Goal: Check status: Check status

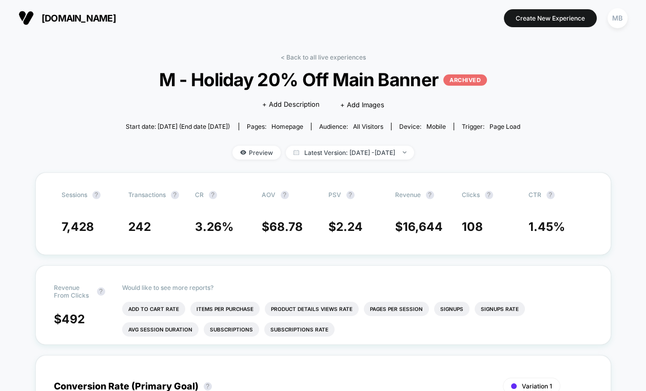
click at [73, 16] on span "[DOMAIN_NAME]" at bounding box center [79, 18] width 74 height 11
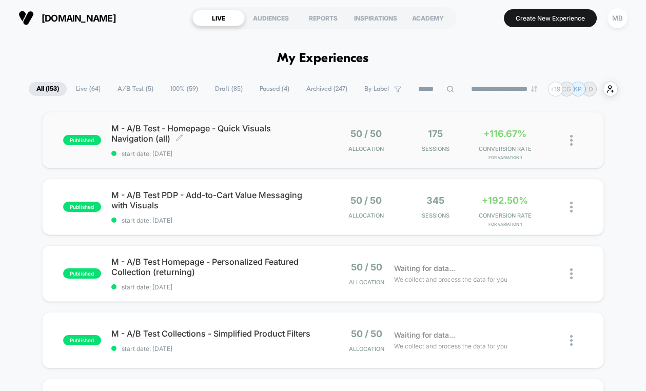
click at [221, 152] on span "start date: [DATE]" at bounding box center [216, 154] width 211 height 8
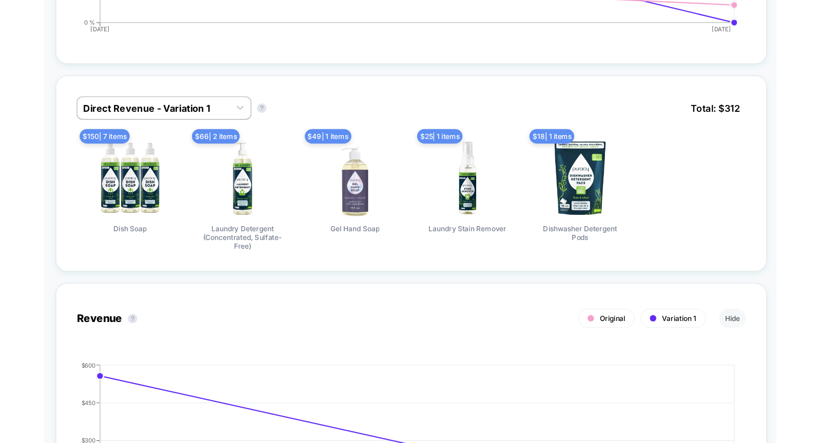
scroll to position [624, 0]
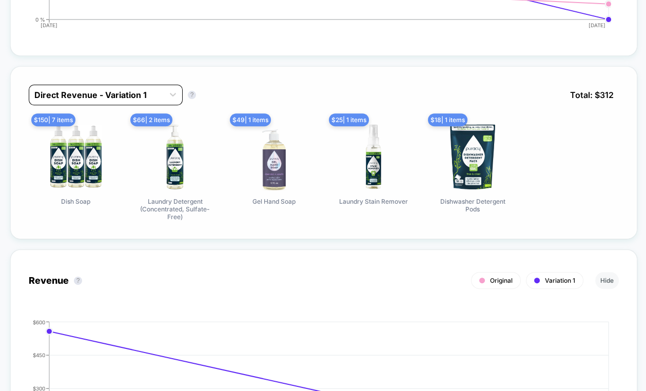
click at [136, 90] on div at bounding box center [96, 95] width 124 height 12
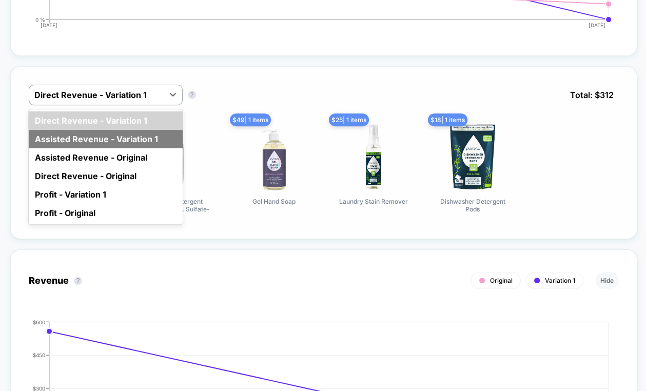
click at [127, 132] on div "Assisted Revenue - Variation 1" at bounding box center [106, 139] width 154 height 18
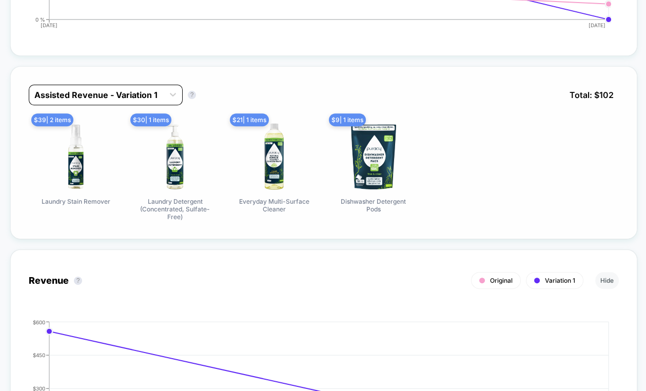
click at [135, 90] on div at bounding box center [96, 95] width 124 height 12
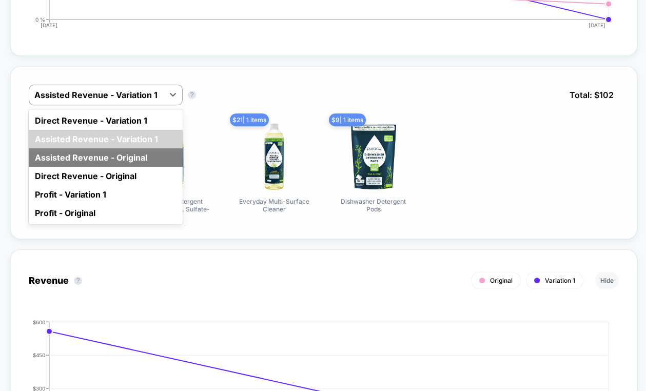
click at [136, 151] on div "Assisted Revenue - Original" at bounding box center [106, 157] width 154 height 18
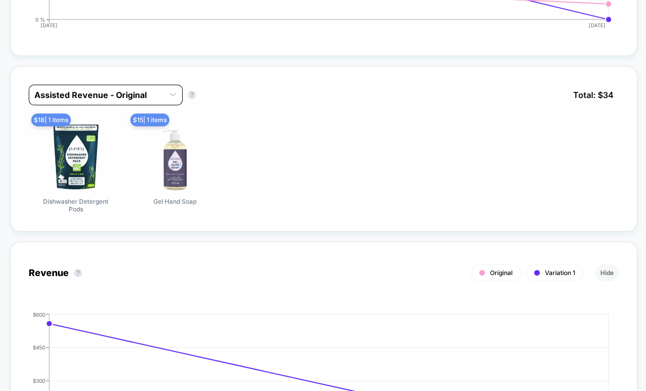
click at [154, 87] on div "Assisted Revenue - Original" at bounding box center [96, 95] width 134 height 16
